Goal: Transaction & Acquisition: Purchase product/service

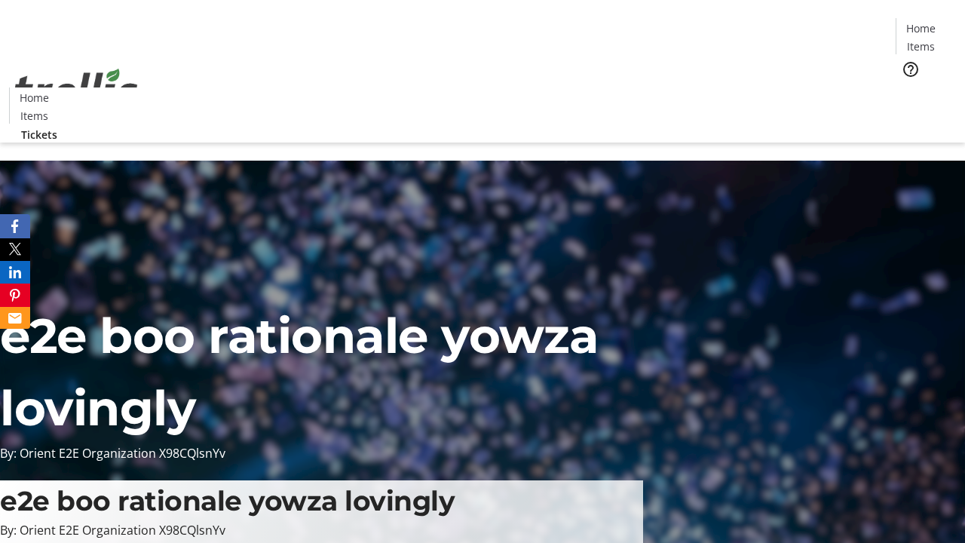
click at [908, 87] on span "Tickets" at bounding box center [926, 95] width 36 height 16
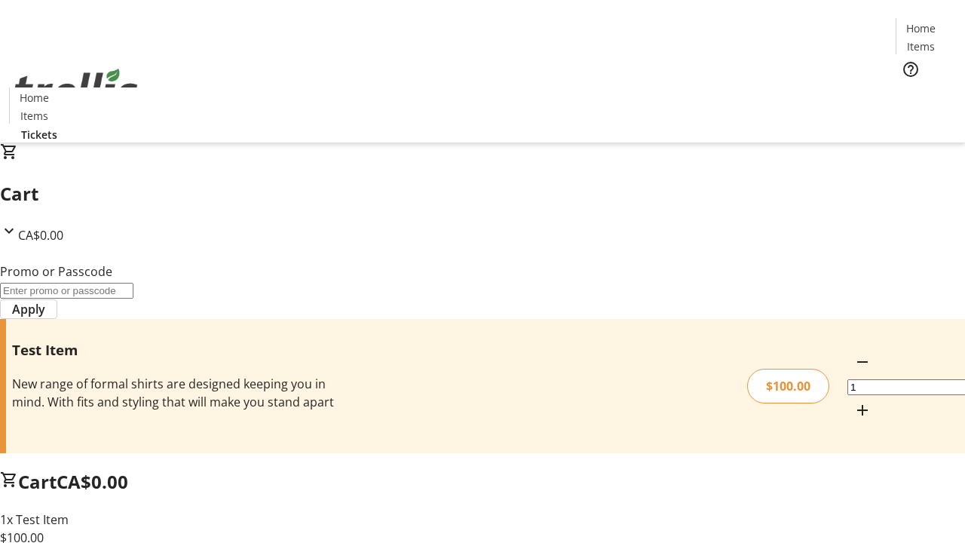
type input "PERCENT"
